Goal: Information Seeking & Learning: Learn about a topic

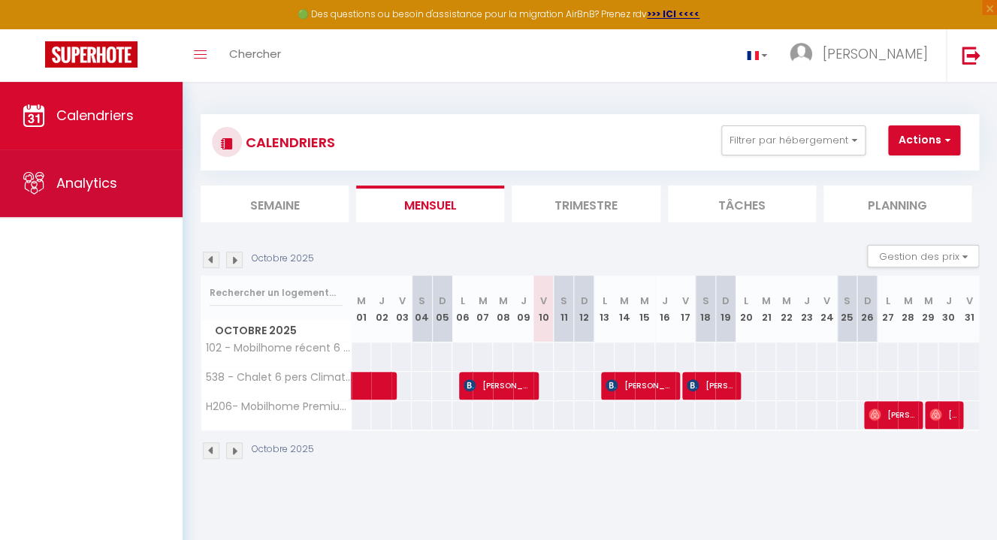
click at [104, 189] on span "Analytics" at bounding box center [86, 183] width 61 height 19
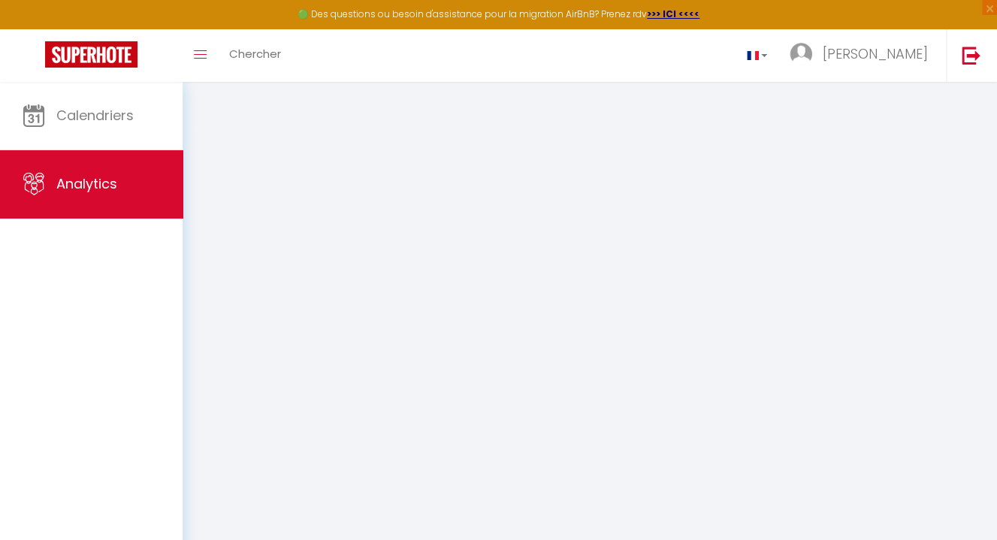
select select "2025"
select select "10"
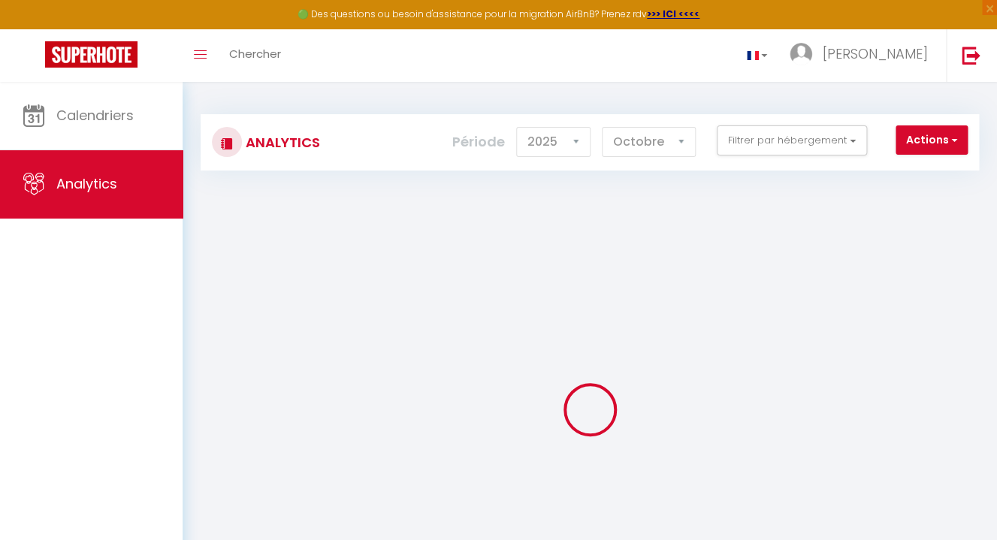
checkbox input "false"
checkbox Climatisé\/tv\/wifi "false"
checkbox 2sdb "false"
checkbox 5\* "false"
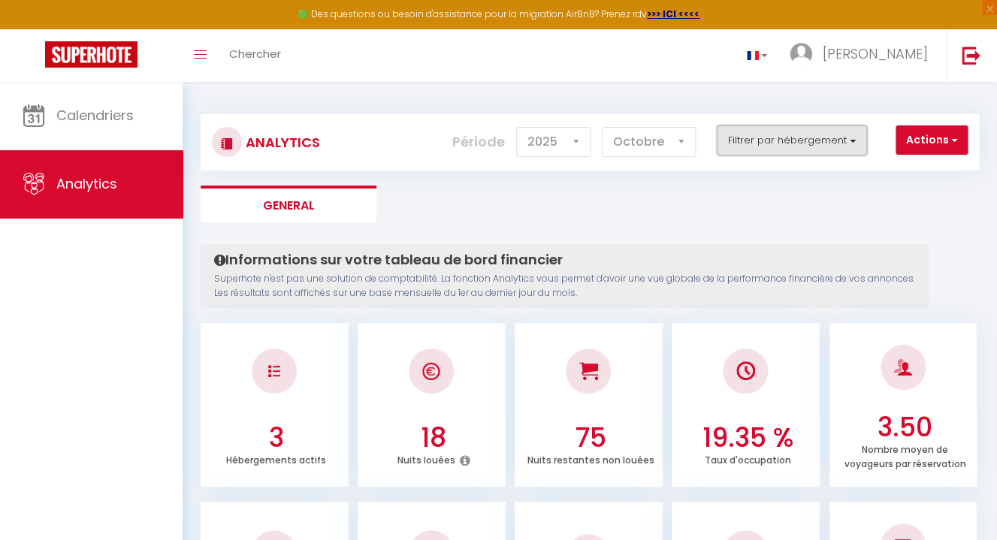
click at [806, 146] on button "Filtrer par hébergement" at bounding box center [792, 140] width 150 height 30
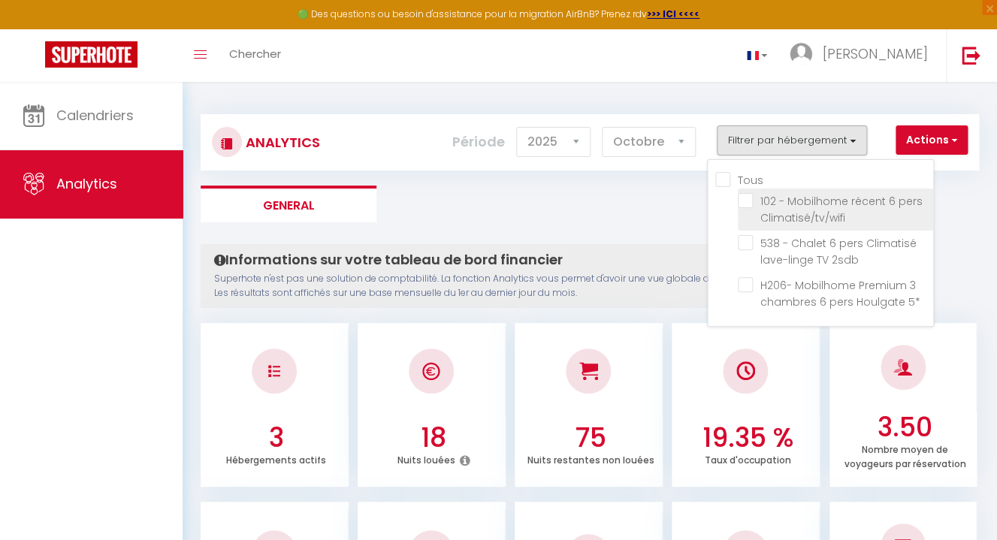
click at [751, 201] on Climatisé\/tv\/wifi "checkbox" at bounding box center [835, 200] width 195 height 15
checkbox Climatisé\/tv\/wifi "true"
checkbox 2sdb "false"
checkbox 5\* "false"
checkbox 2sdb "false"
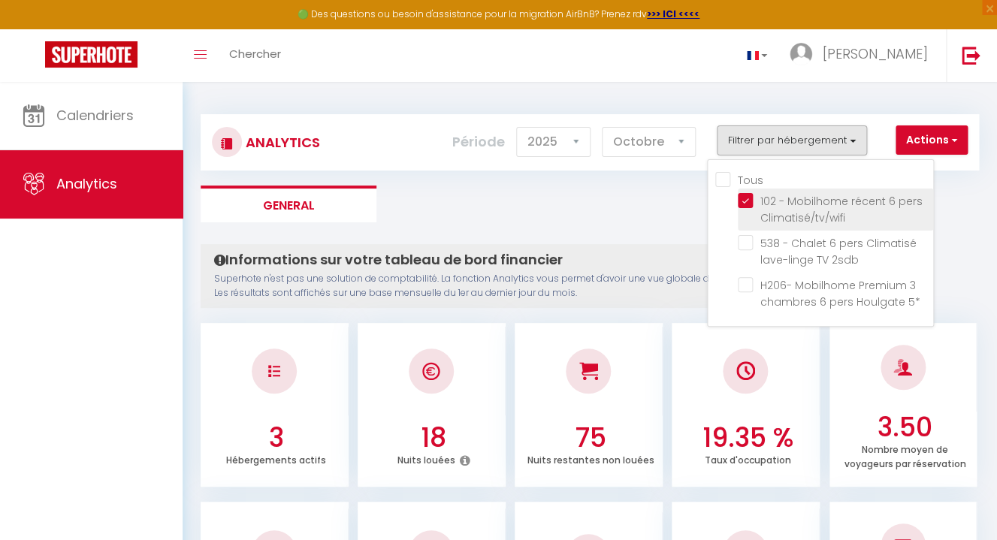
checkbox 5\* "false"
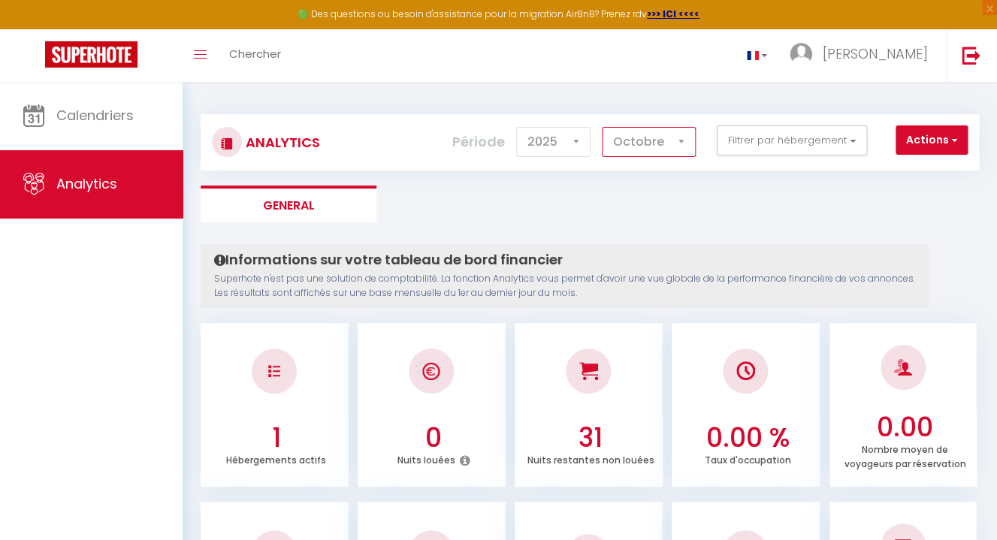
click at [602, 127] on select "[PERSON_NAME] Mars [PERSON_NAME] Juin Juillet Août Septembre Octobre Novembre D…" at bounding box center [649, 142] width 94 height 30
select select "7"
click option "Juillet" at bounding box center [0, 0] width 0 height 0
click at [780, 427] on h3 "74.19 %" at bounding box center [747, 438] width 137 height 32
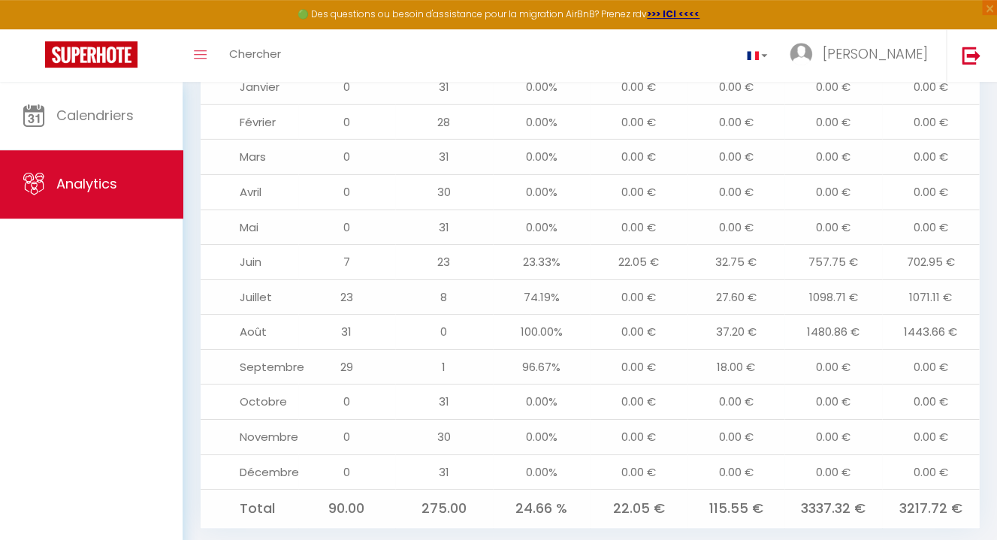
scroll to position [1653, 0]
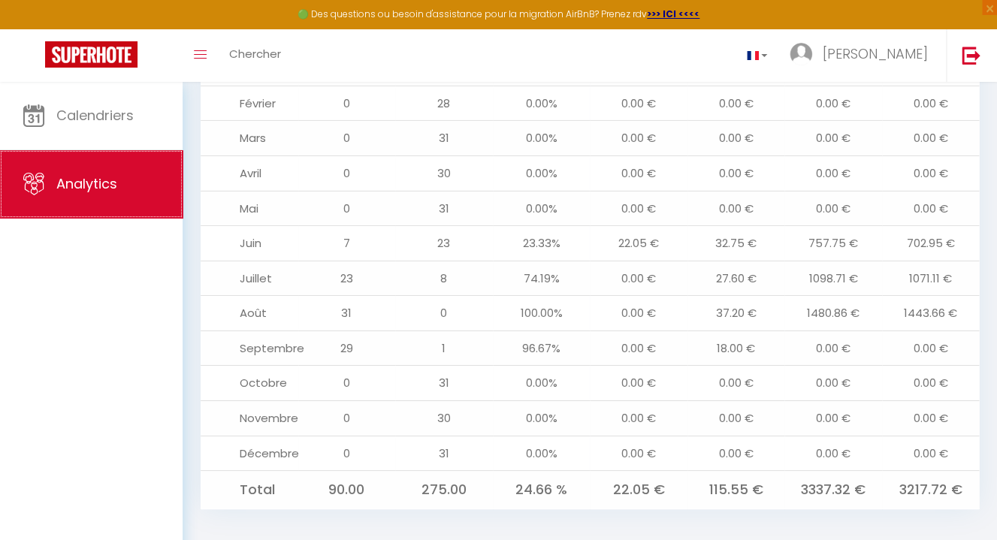
click at [86, 183] on span "Analytics" at bounding box center [86, 183] width 61 height 19
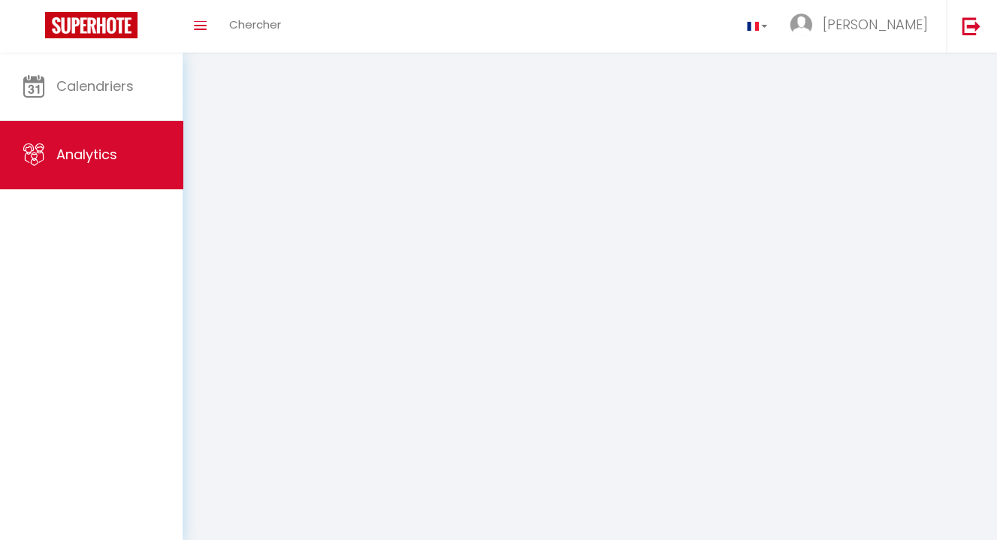
select select "2025"
select select "10"
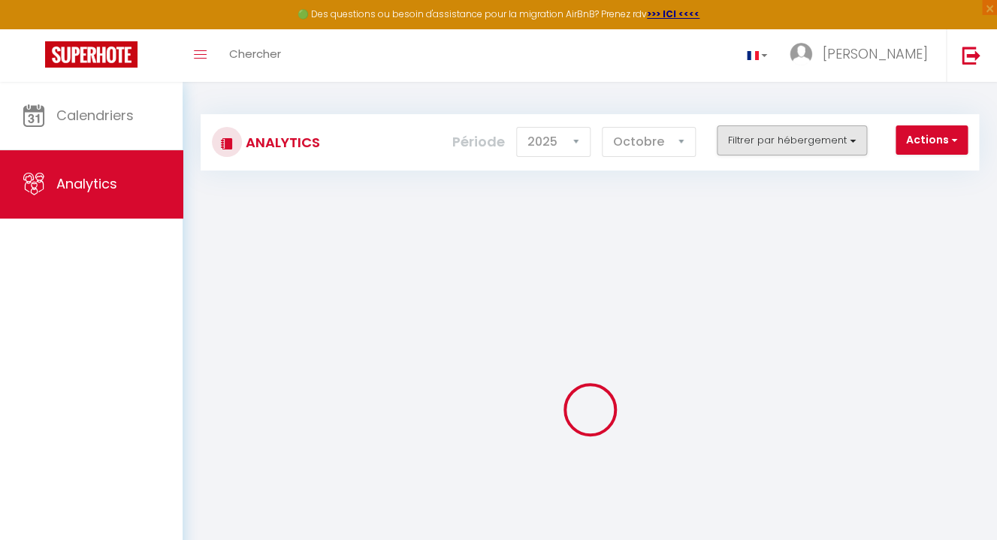
checkbox input "false"
checkbox Climatisé\/tv\/wifi "false"
checkbox 2sdb "false"
checkbox 5\* "false"
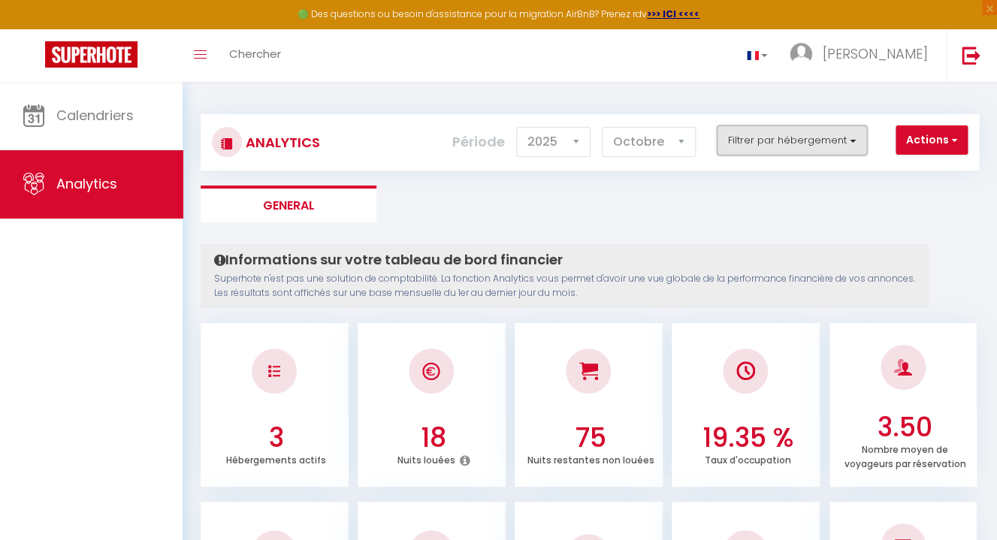
click at [826, 141] on button "Filtrer par hébergement" at bounding box center [792, 140] width 150 height 30
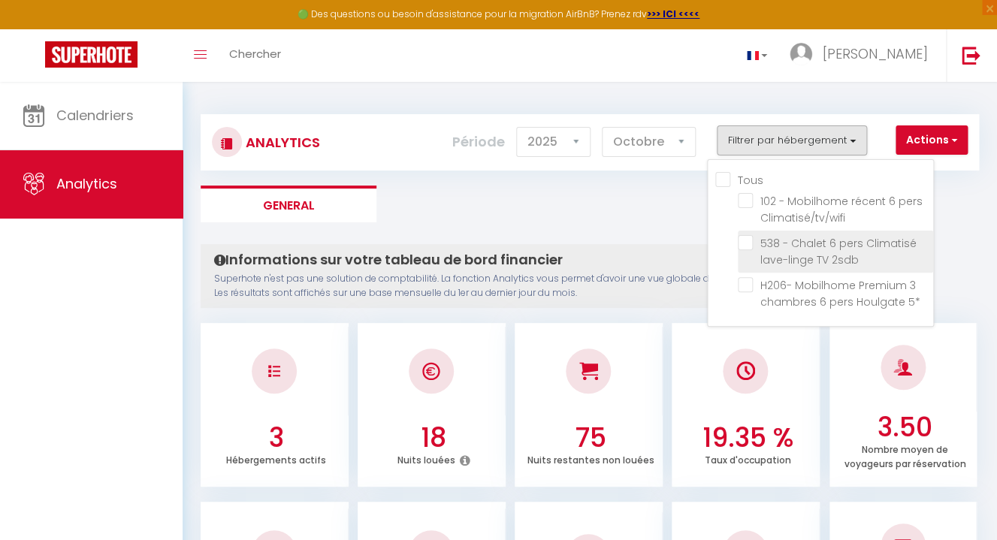
click at [748, 247] on 2sdb "checkbox" at bounding box center [835, 242] width 195 height 15
checkbox 2sdb "true"
checkbox Climatisé\/tv\/wifi "false"
checkbox 5\* "false"
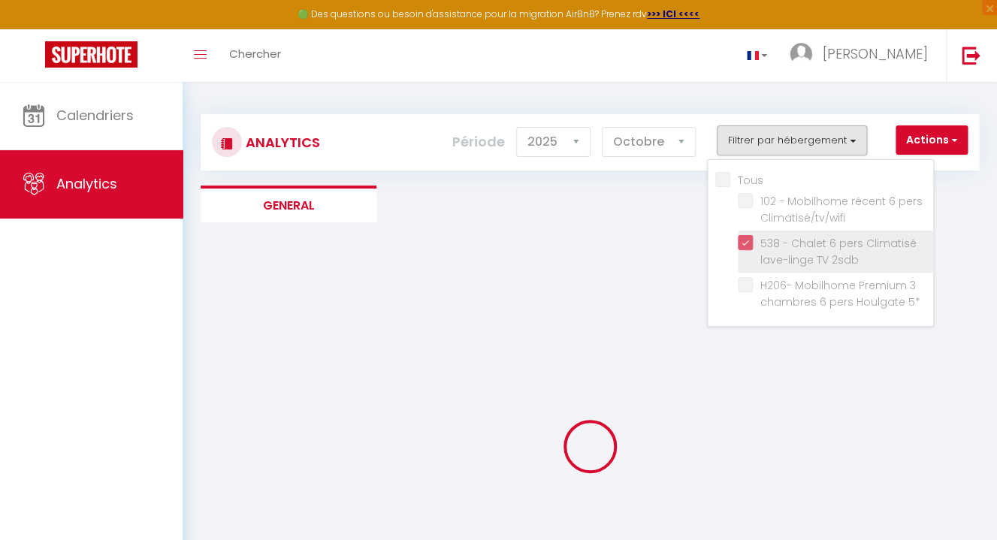
checkbox Climatisé\/tv\/wifi "false"
checkbox 5\* "false"
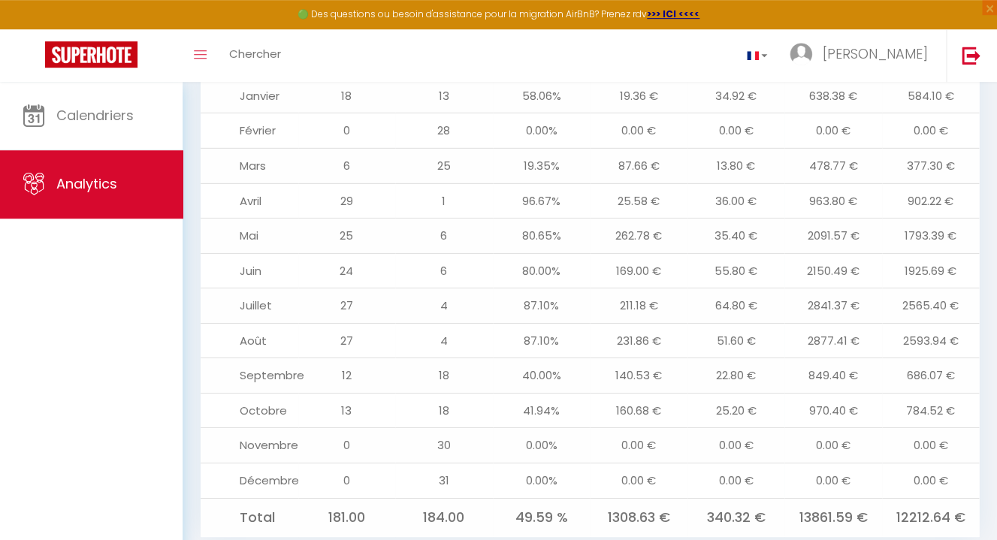
scroll to position [1625, 0]
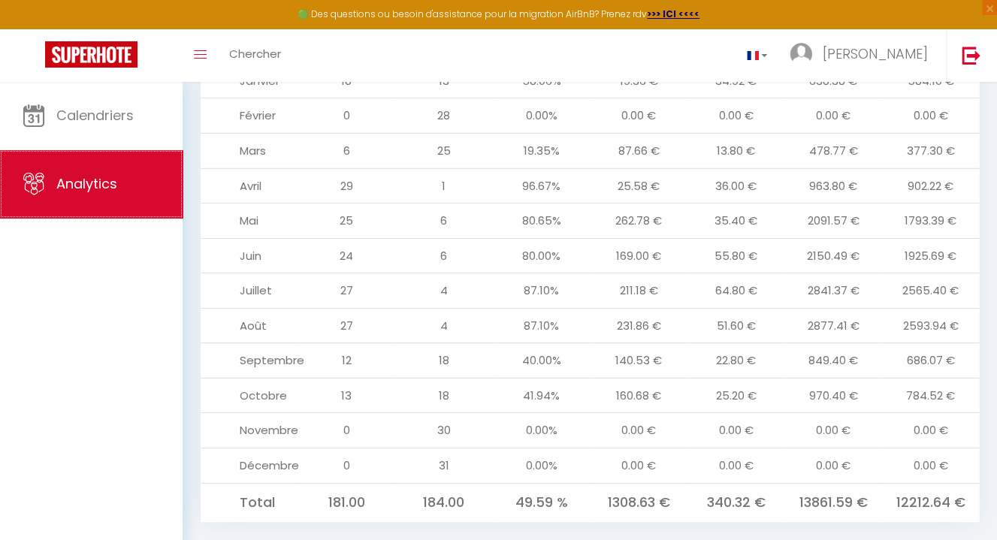
click at [76, 180] on span "Analytics" at bounding box center [86, 183] width 61 height 19
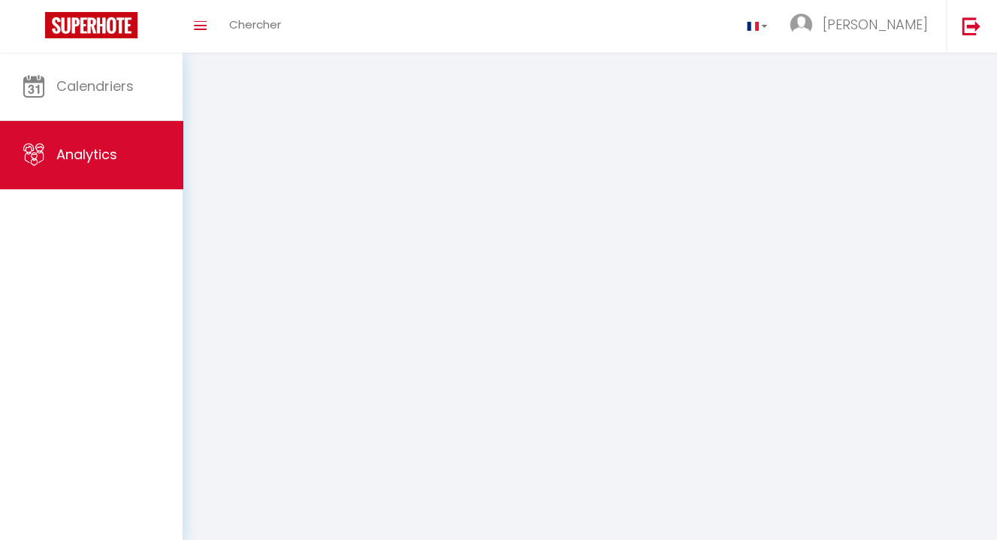
select select "2025"
select select "10"
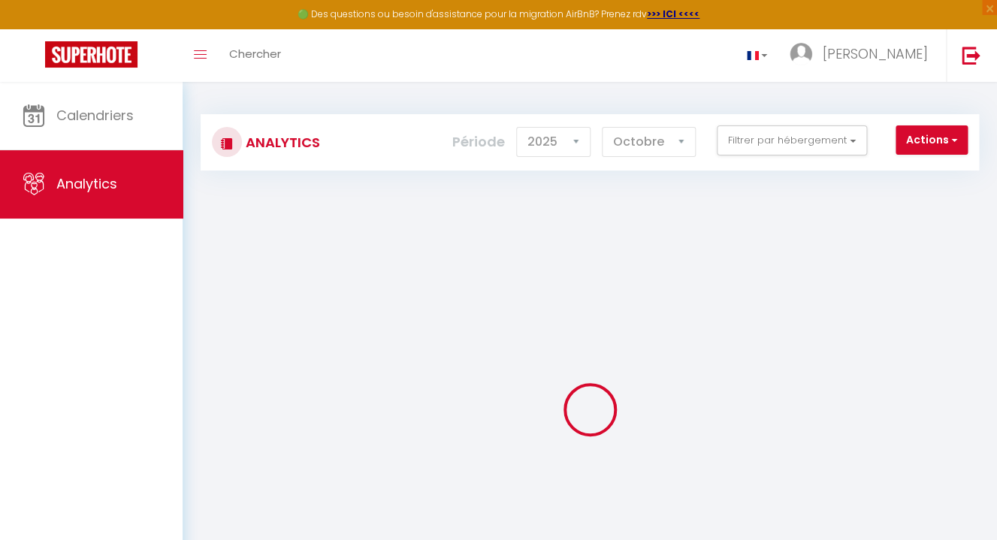
checkbox input "false"
checkbox Climatisé\/tv\/wifi "false"
checkbox 2sdb "false"
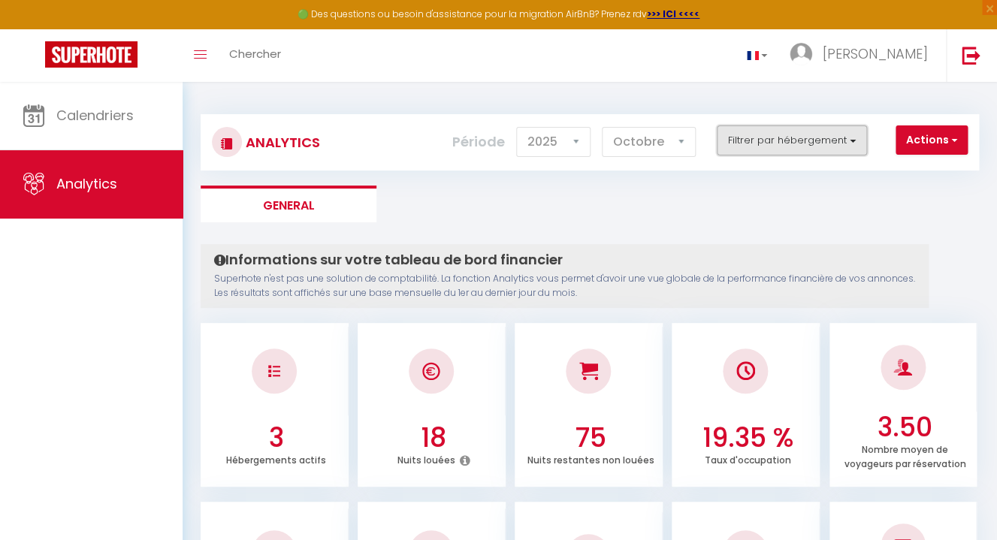
click at [857, 143] on button "Filtrer par hébergement" at bounding box center [792, 140] width 150 height 30
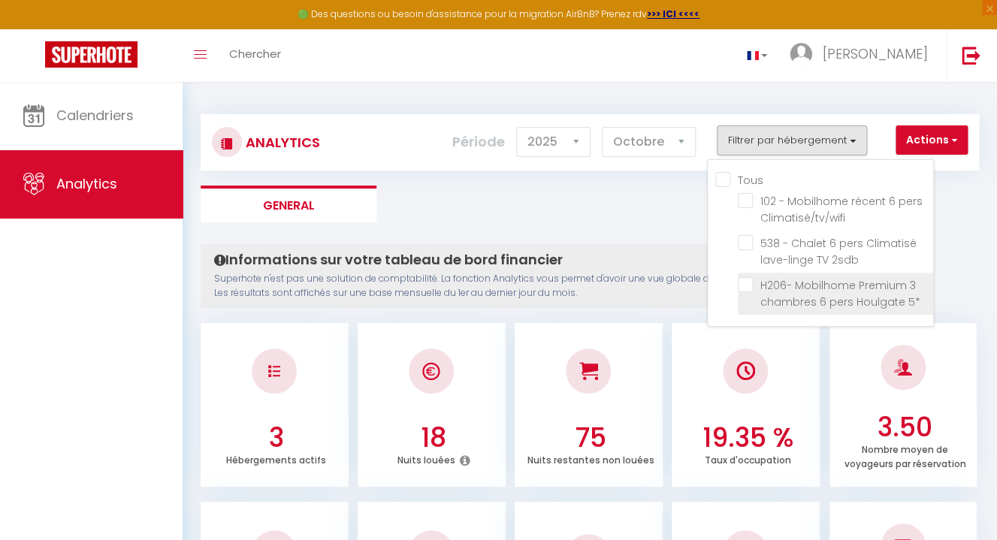
click at [747, 288] on 5\* "checkbox" at bounding box center [835, 284] width 195 height 15
checkbox 5\* "true"
checkbox Climatisé\/tv\/wifi "false"
checkbox 2sdb "false"
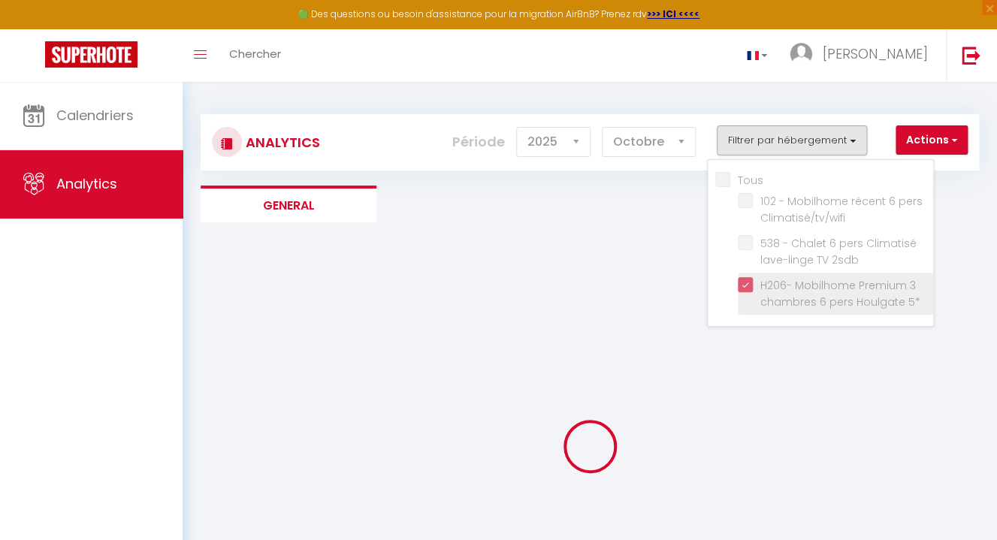
checkbox Climatisé\/tv\/wifi "false"
checkbox 2sdb "false"
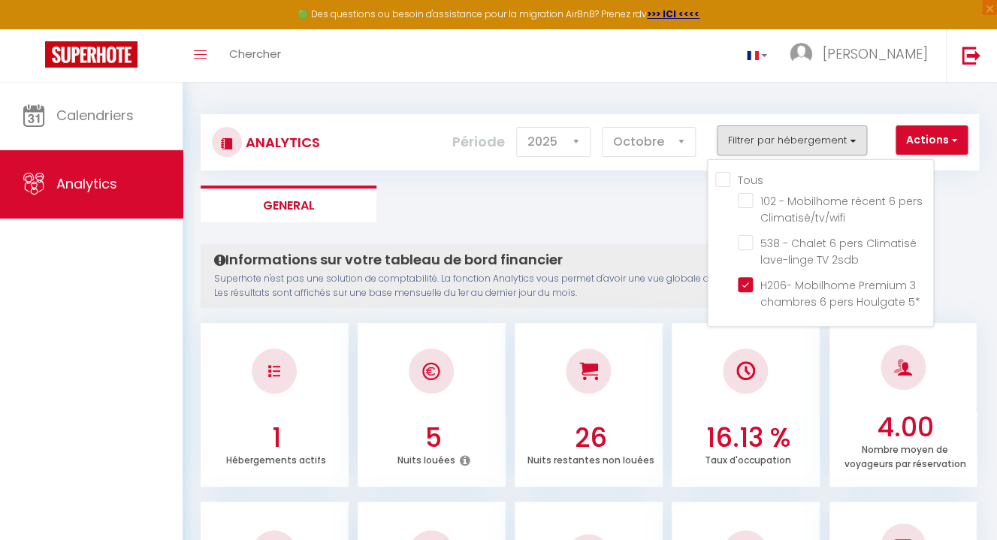
click at [930, 422] on h3 "4.00" at bounding box center [904, 428] width 137 height 32
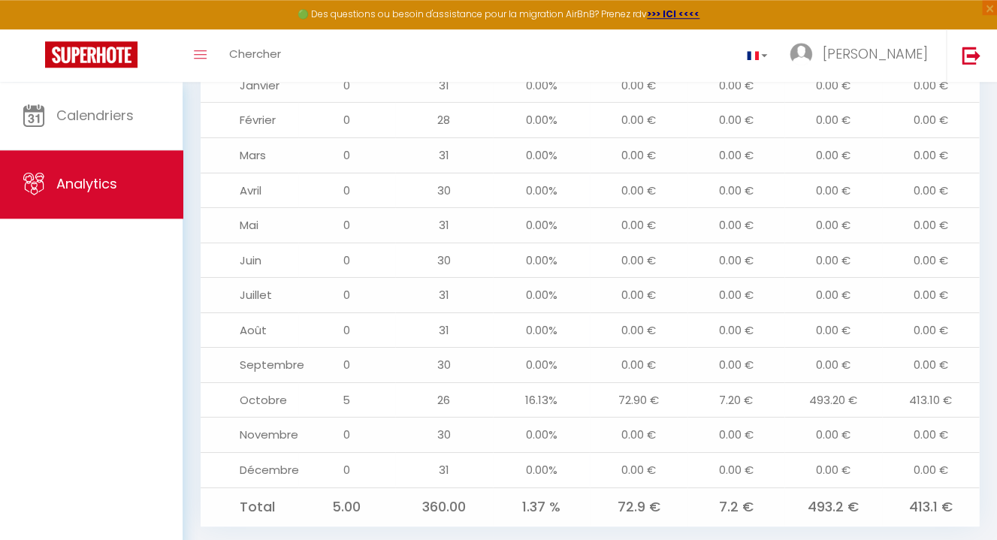
scroll to position [1623, 0]
